Goal: Use online tool/utility: Use online tool/utility

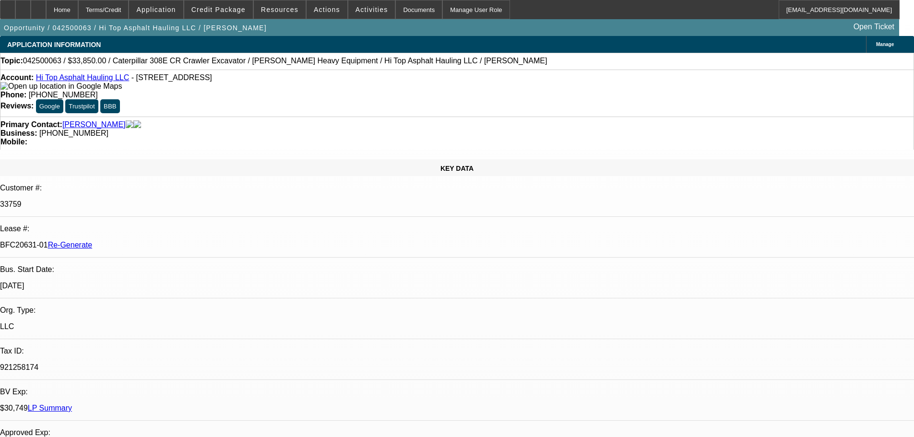
select select "0"
select select "2"
select select "0"
select select "6"
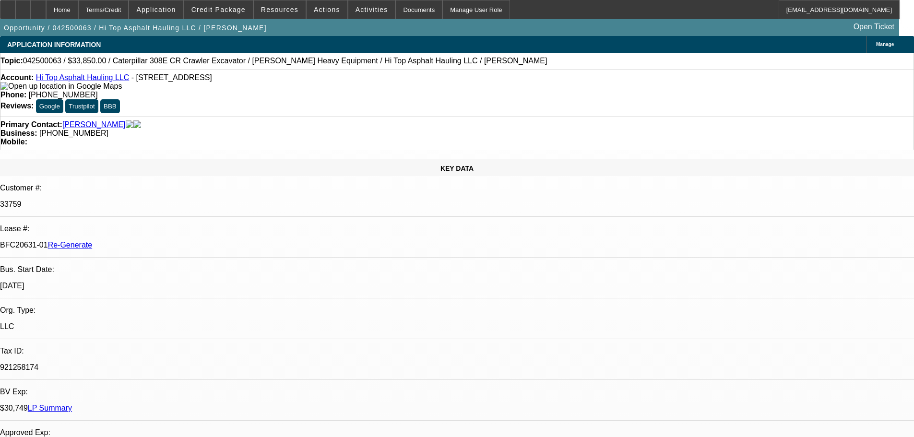
select select "0"
select select "2"
select select "0"
select select "6"
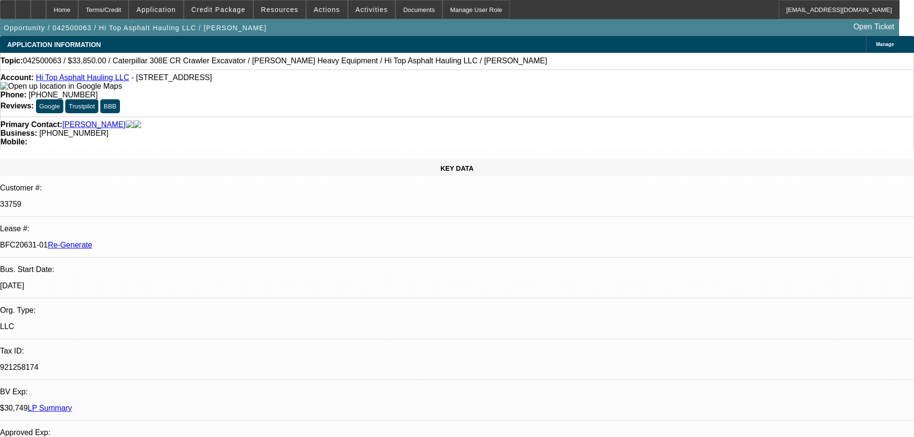
select select "0"
select select "2"
select select "0"
select select "6"
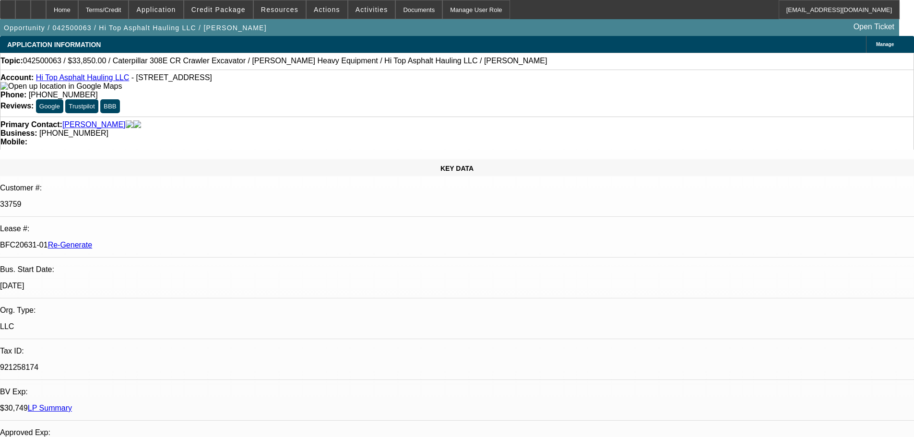
select select "0"
select select "2"
select select "0"
select select "6"
